Goal: Transaction & Acquisition: Purchase product/service

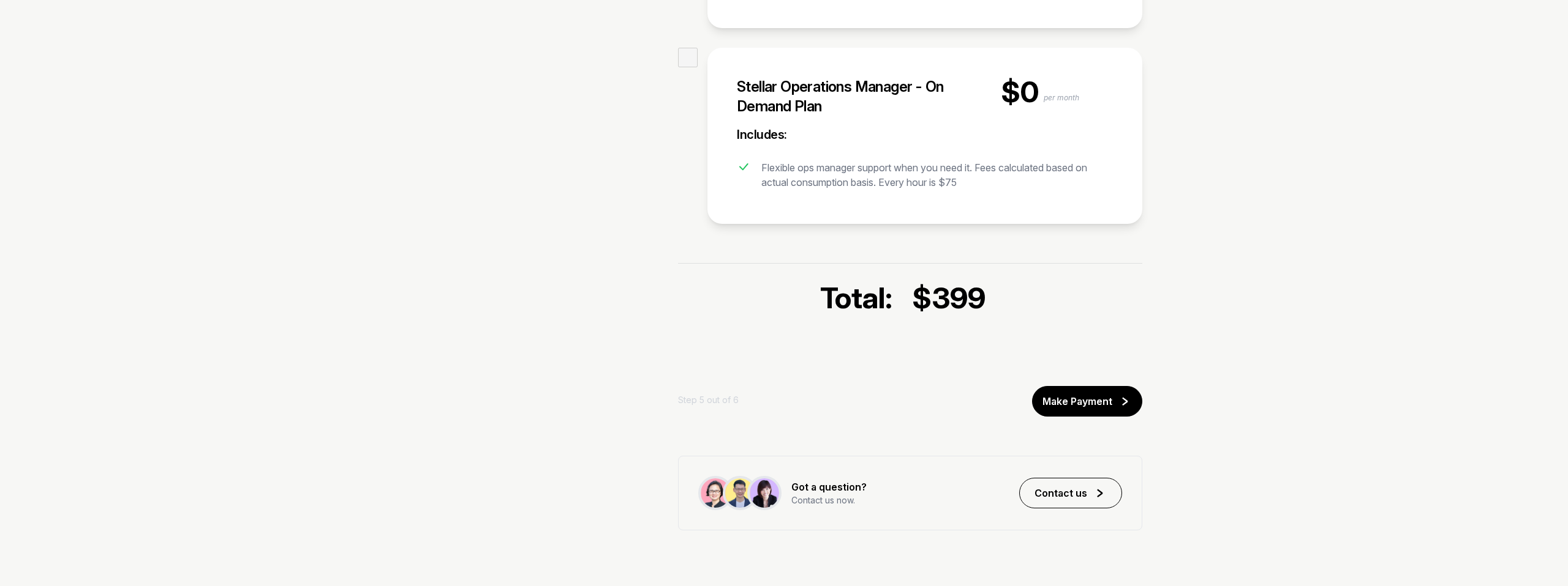
scroll to position [1102, 0]
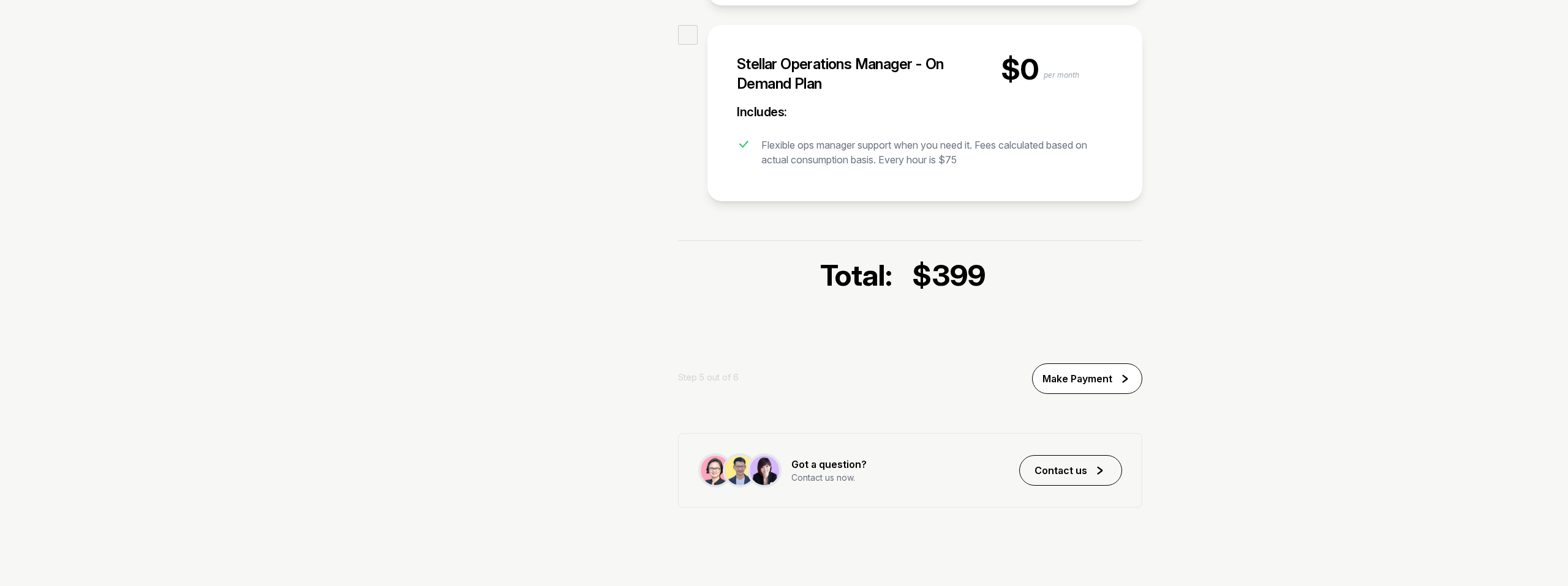
click at [1078, 384] on div "Make Payment" at bounding box center [1077, 379] width 70 height 14
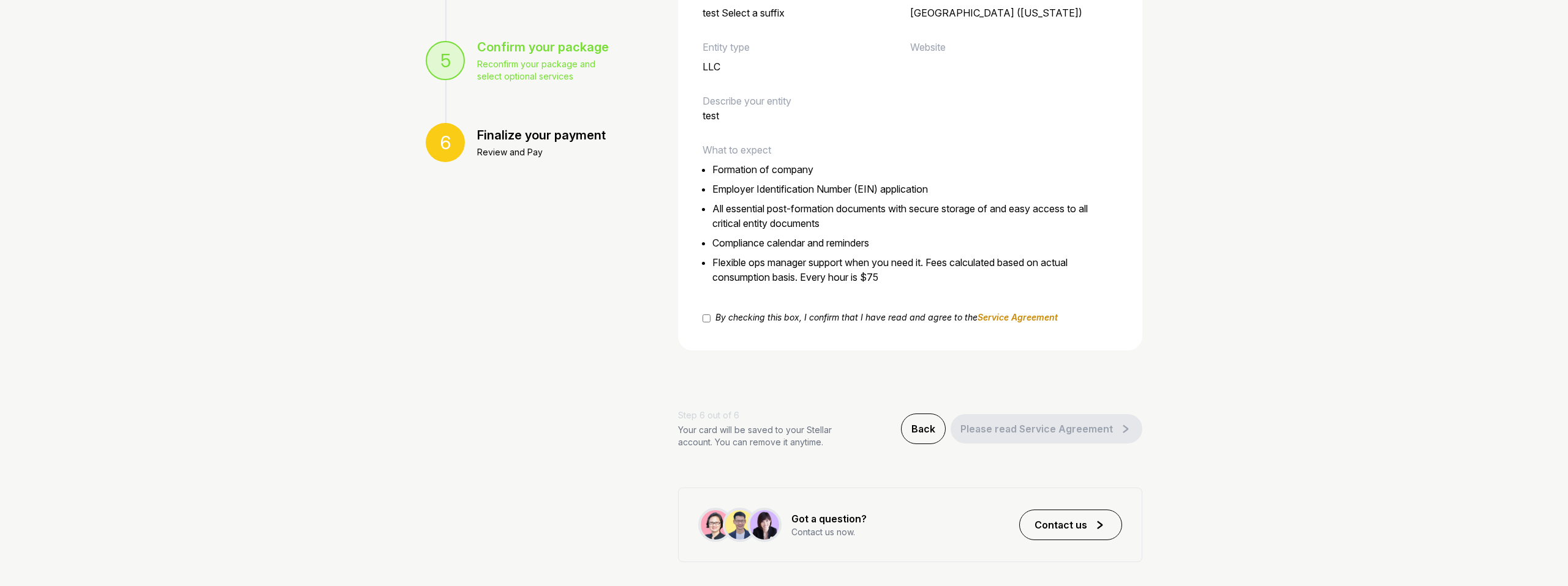
scroll to position [452, 0]
click at [935, 426] on div "Back" at bounding box center [923, 431] width 24 height 14
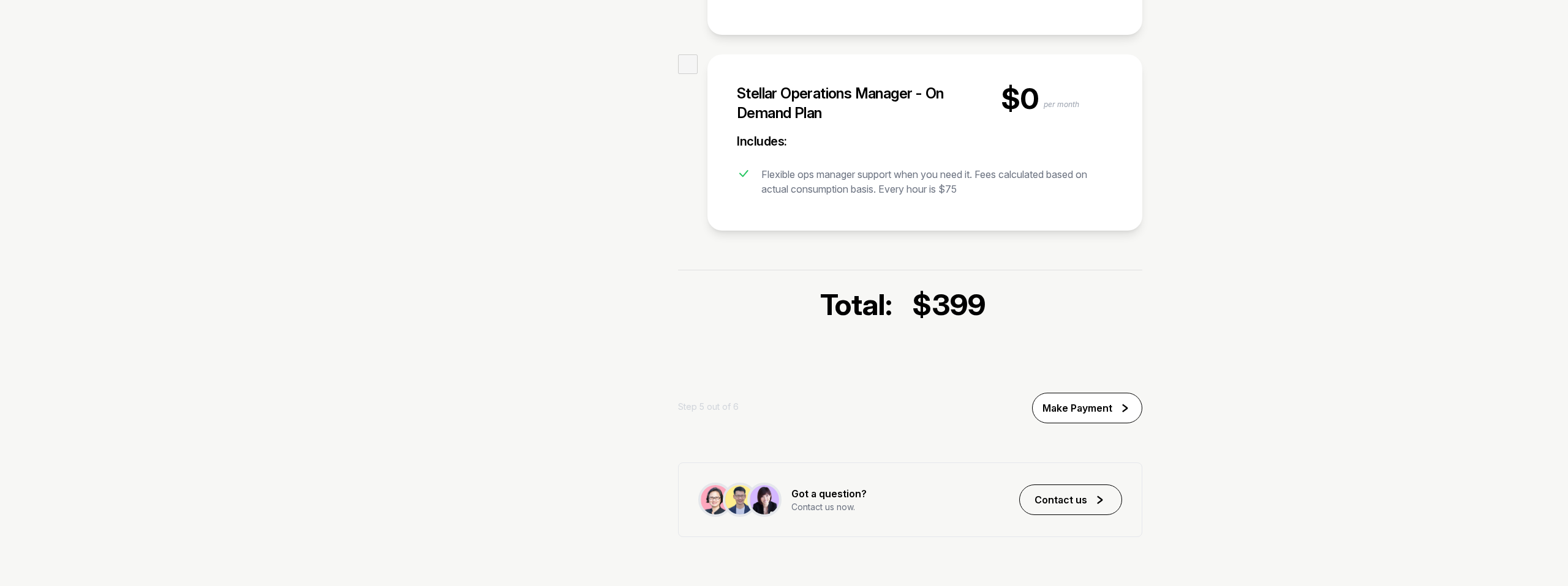
scroll to position [1102, 0]
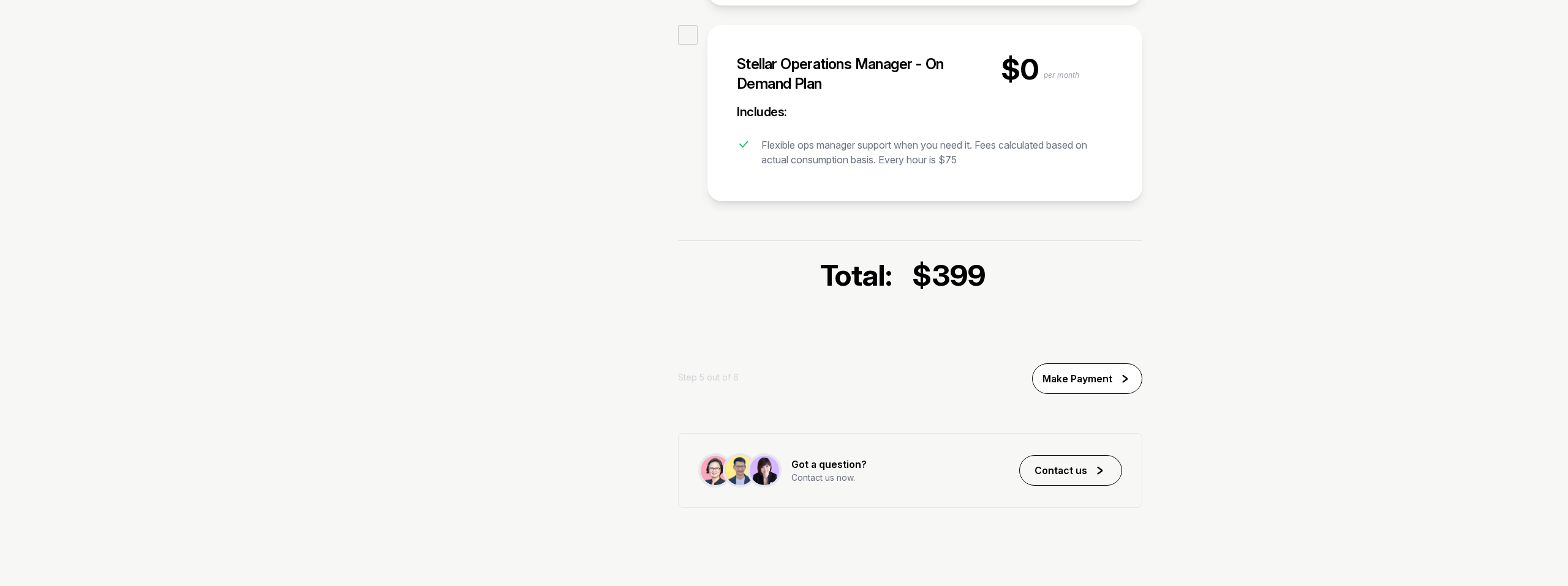
click at [1091, 382] on div "Make Payment" at bounding box center [1077, 379] width 70 height 14
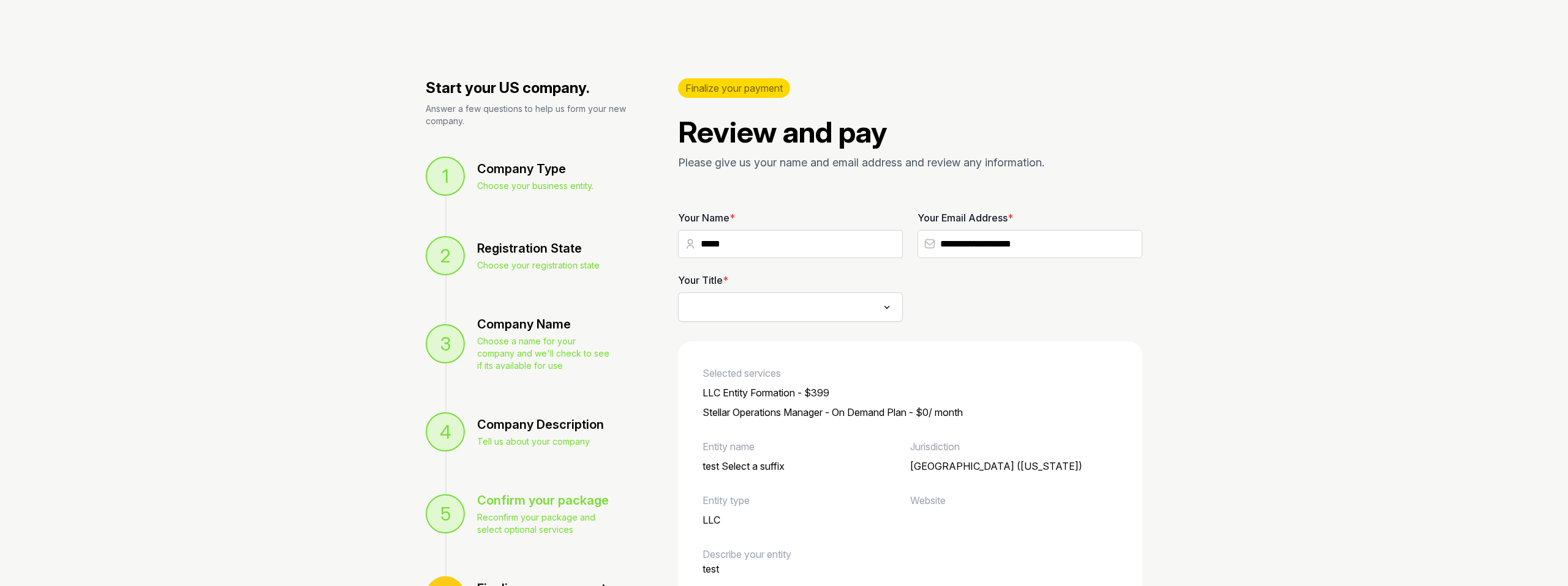
scroll to position [508, 0]
